Goal: Check status: Check status

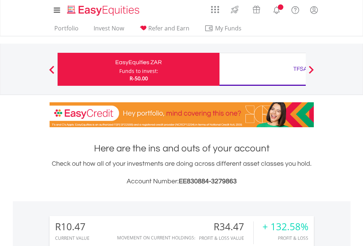
scroll to position [70, 115]
click at [119, 69] on div "Funds to invest:" at bounding box center [138, 70] width 39 height 7
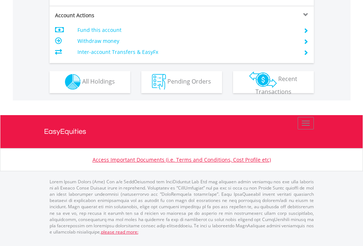
scroll to position [686, 0]
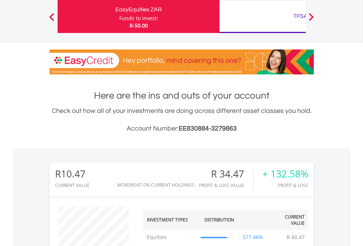
scroll to position [70, 115]
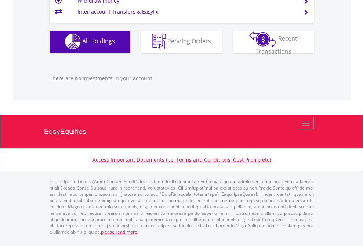
scroll to position [70, 115]
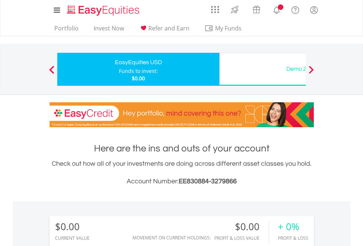
scroll to position [70, 115]
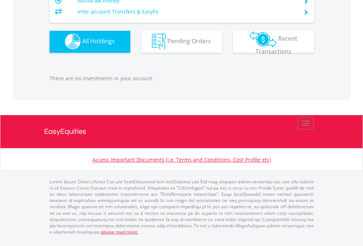
scroll to position [726, 0]
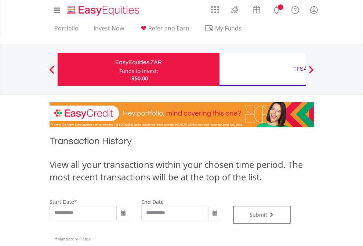
type input "**********"
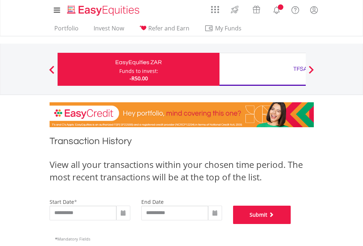
click at [291, 224] on button "Submit" at bounding box center [262, 215] width 58 height 18
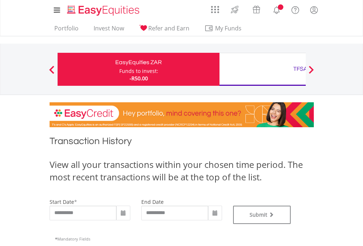
click at [262, 69] on div "TFSA" at bounding box center [300, 69] width 153 height 10
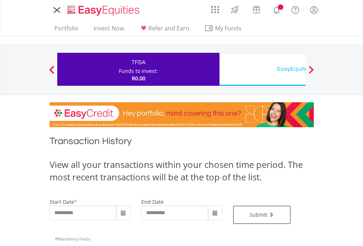
type input "**********"
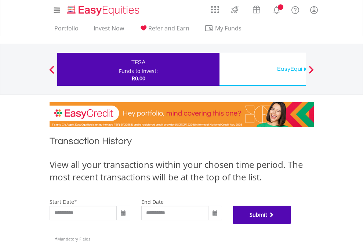
click at [291, 224] on button "Submit" at bounding box center [262, 215] width 58 height 18
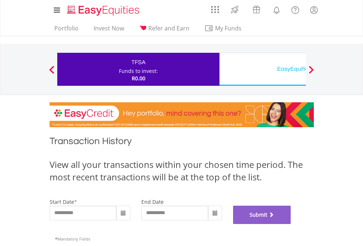
scroll to position [297, 0]
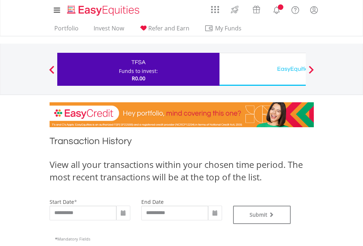
click at [262, 69] on div "EasyEquities USD" at bounding box center [300, 69] width 153 height 10
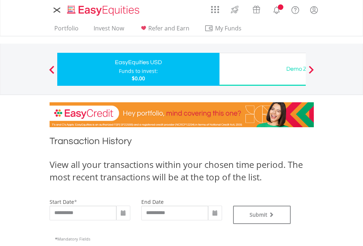
type input "**********"
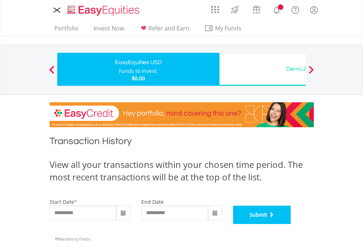
click at [291, 224] on button "Submit" at bounding box center [262, 215] width 58 height 18
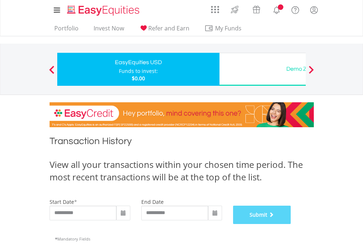
scroll to position [297, 0]
